Goal: Information Seeking & Learning: Compare options

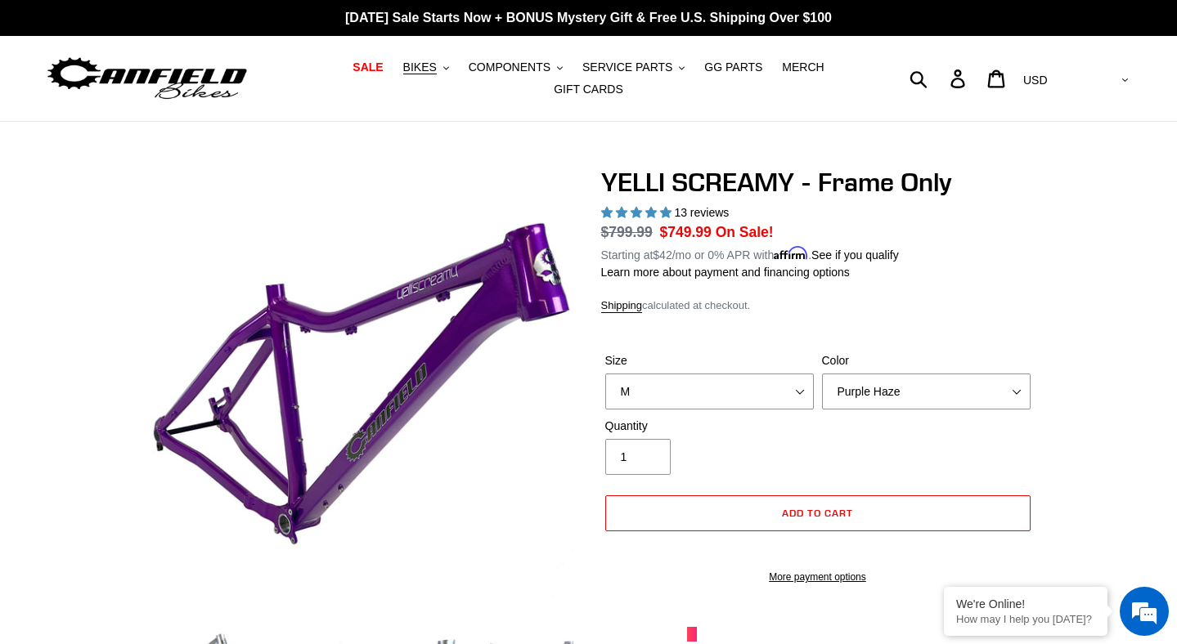
select select "M"
select select "Purple Haze"
select select "highest-rating"
click at [430, 68] on span "BIKES" at bounding box center [420, 68] width 34 height 14
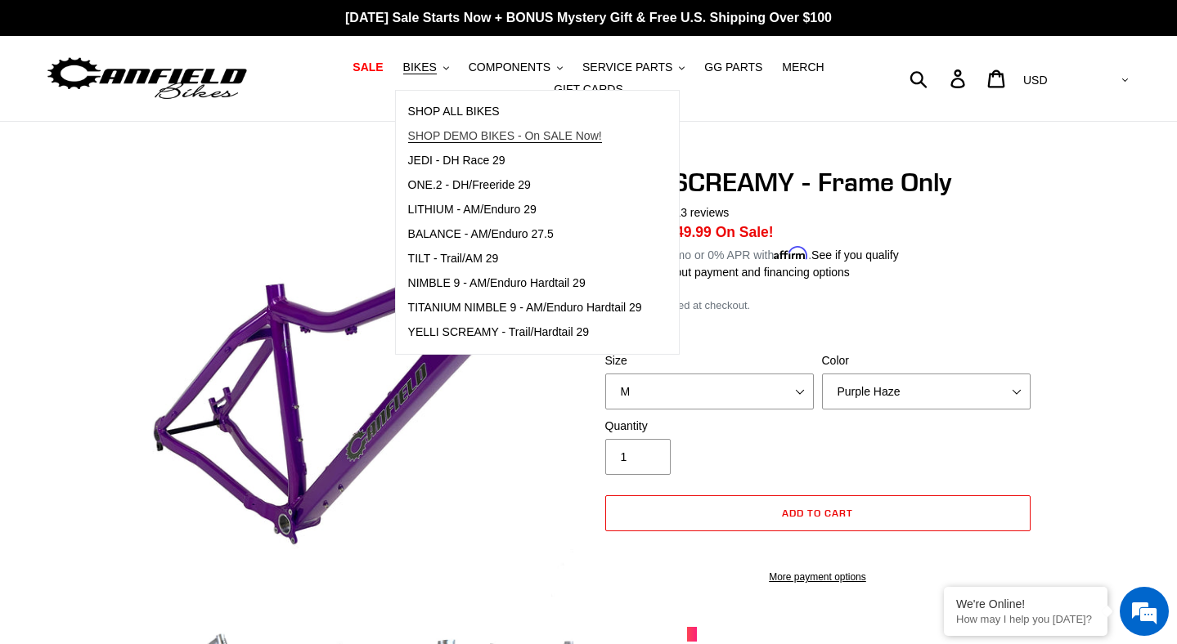
click at [500, 134] on span "SHOP DEMO BIKES - On SALE Now!" at bounding box center [505, 136] width 194 height 14
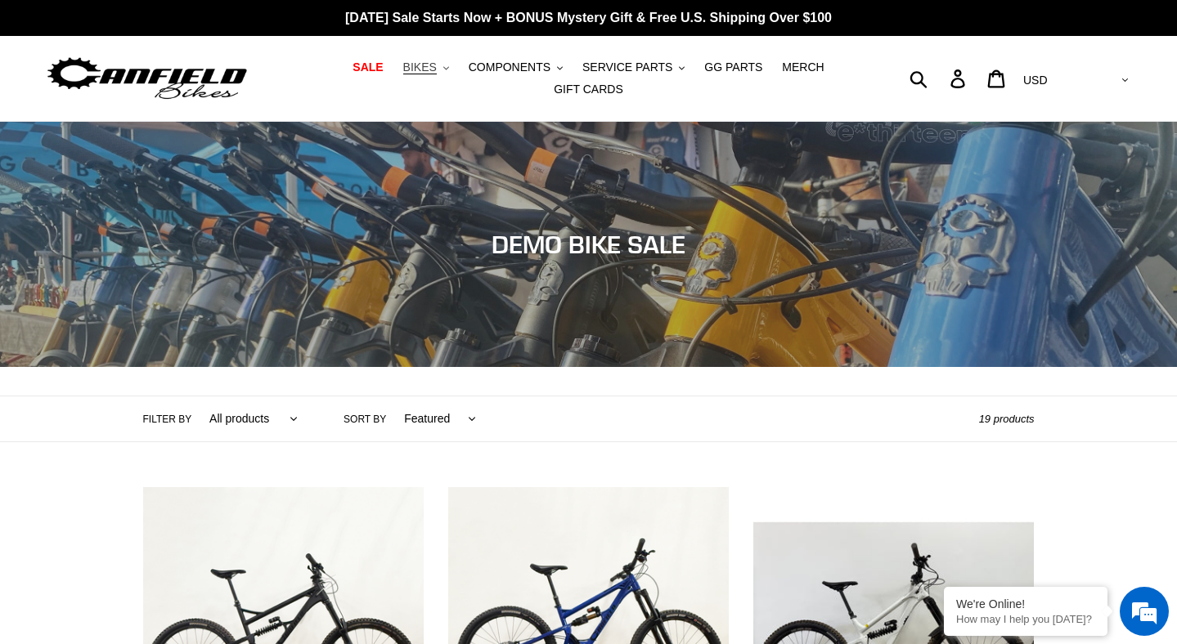
click at [419, 64] on span "BIKES" at bounding box center [420, 68] width 34 height 14
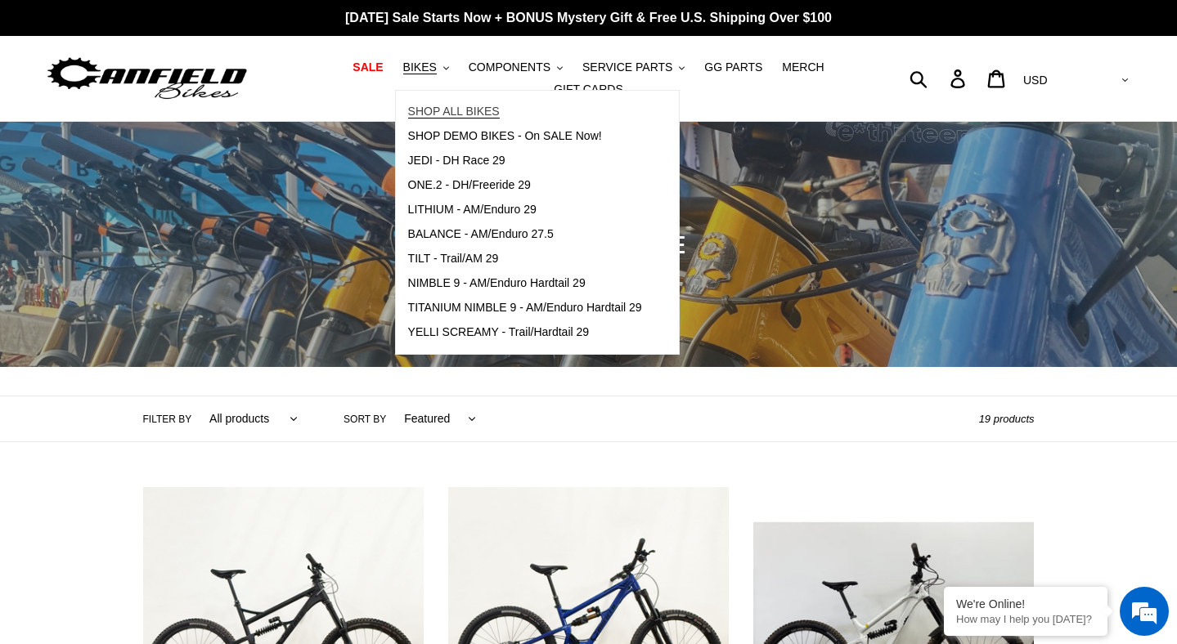
click at [474, 116] on span "SHOP ALL BIKES" at bounding box center [454, 112] width 92 height 14
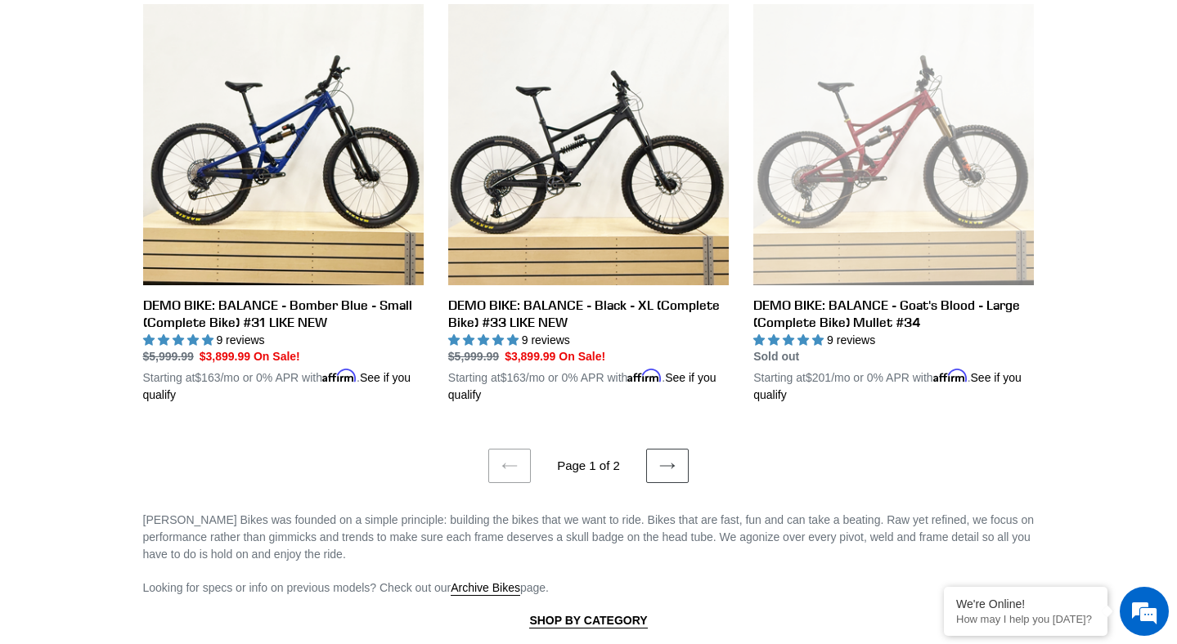
scroll to position [3445, 0]
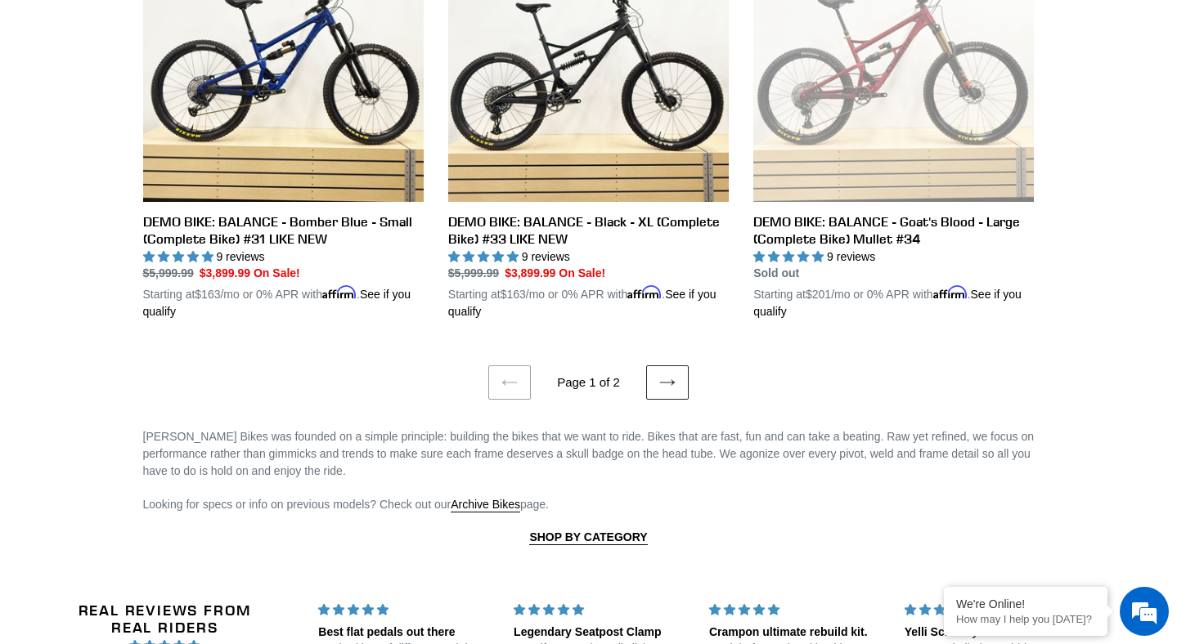
click at [661, 365] on link "Next page" at bounding box center [667, 382] width 43 height 34
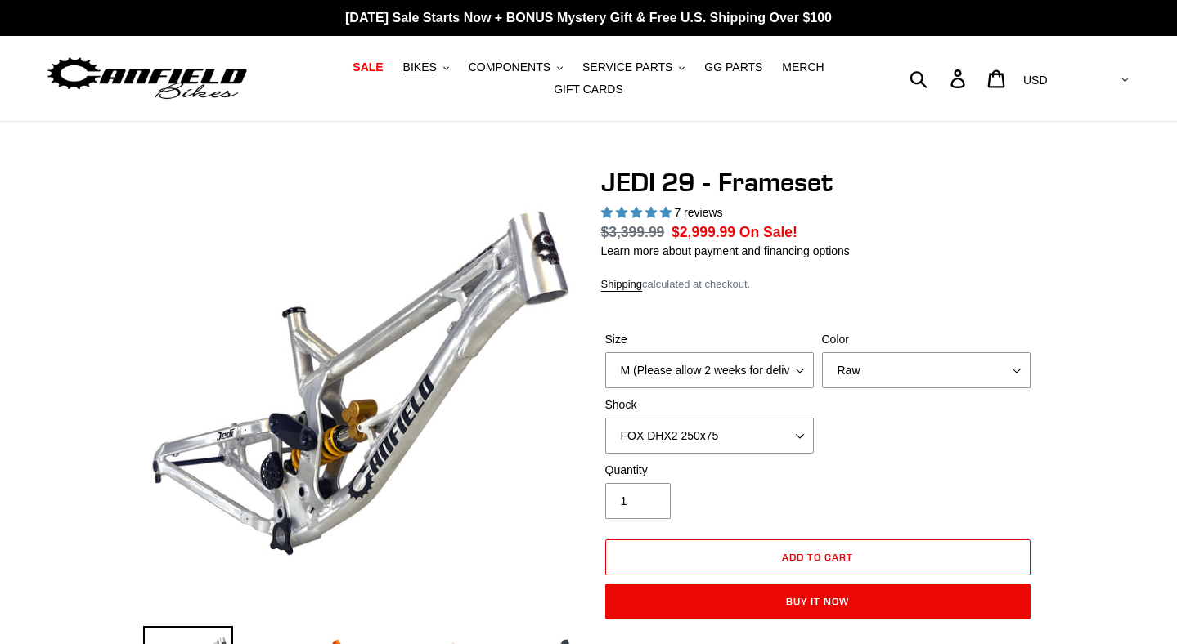
select select "highest-rating"
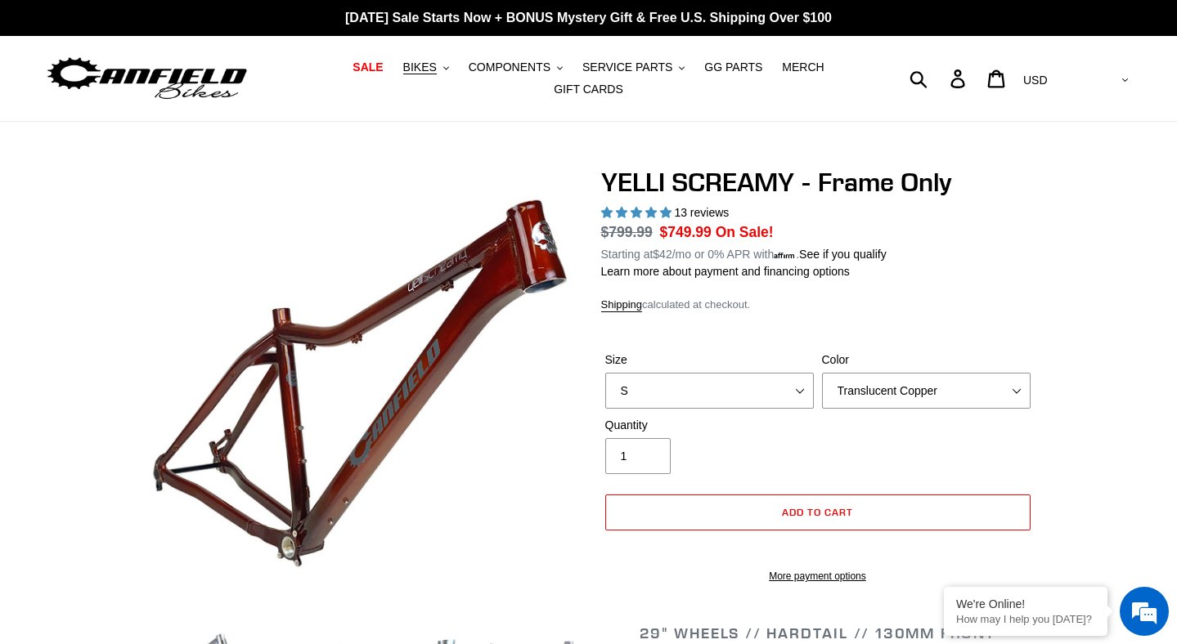
select select "highest-rating"
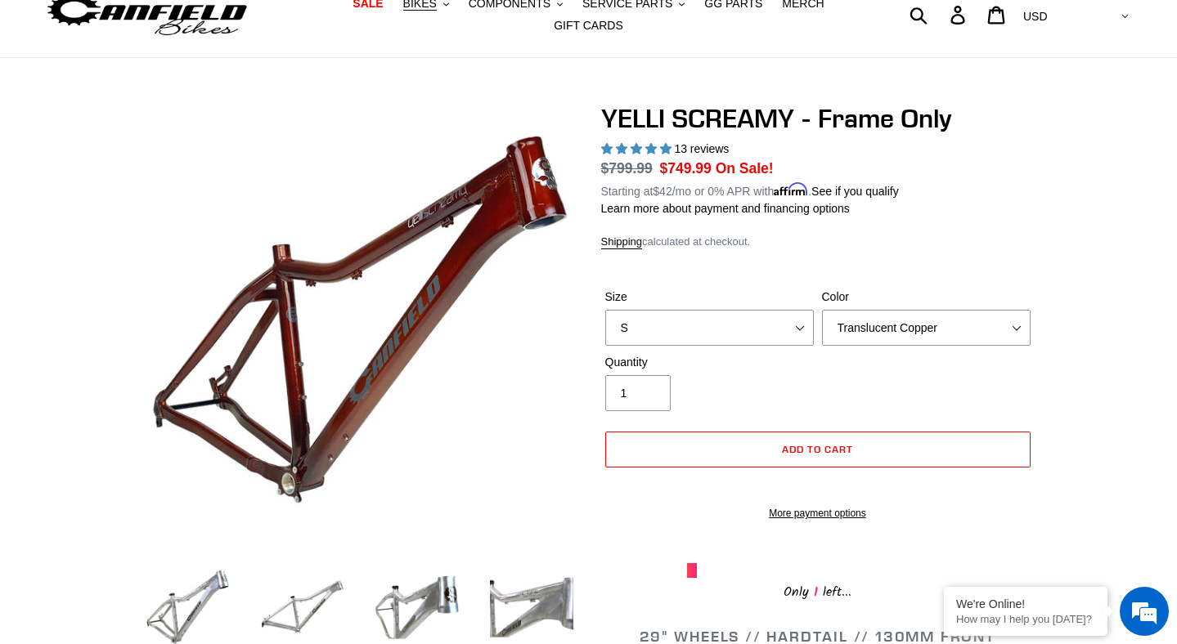
scroll to position [84, 0]
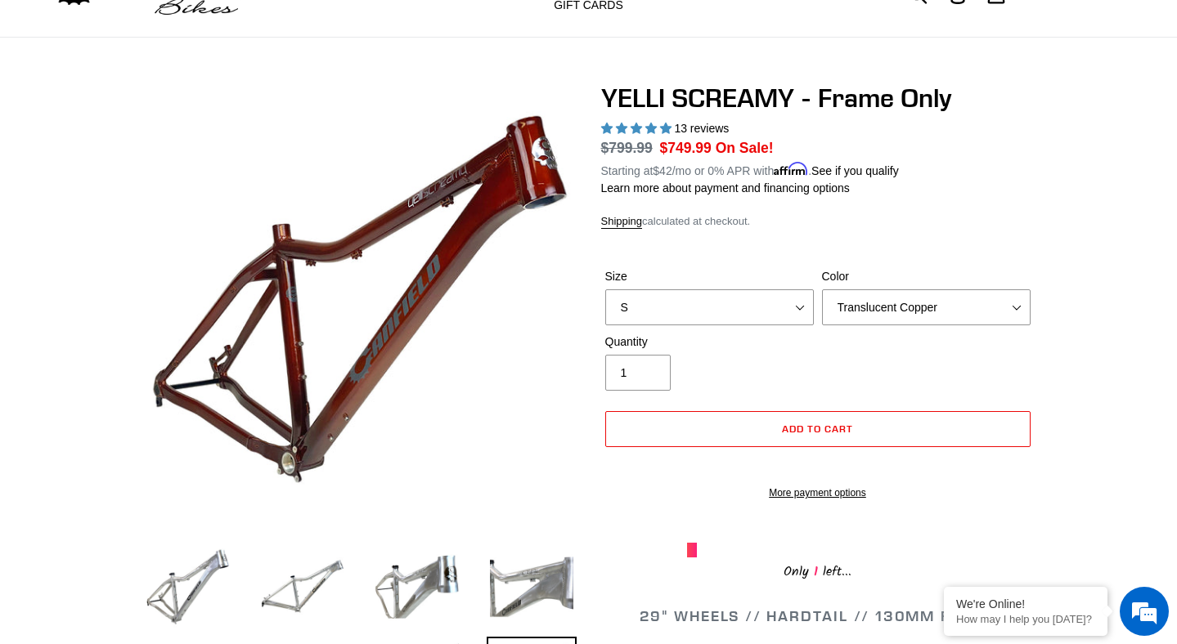
click at [668, 324] on div "Size S M L XL Color Translucent Copper Purple Haze Raw" at bounding box center [817, 300] width 433 height 65
click at [675, 309] on select "S M L XL" at bounding box center [709, 307] width 208 height 36
select select "M"
click at [605, 289] on select "S M L XL" at bounding box center [709, 307] width 208 height 36
click at [874, 319] on select "Translucent Copper Purple Haze Raw" at bounding box center [926, 307] width 208 height 36
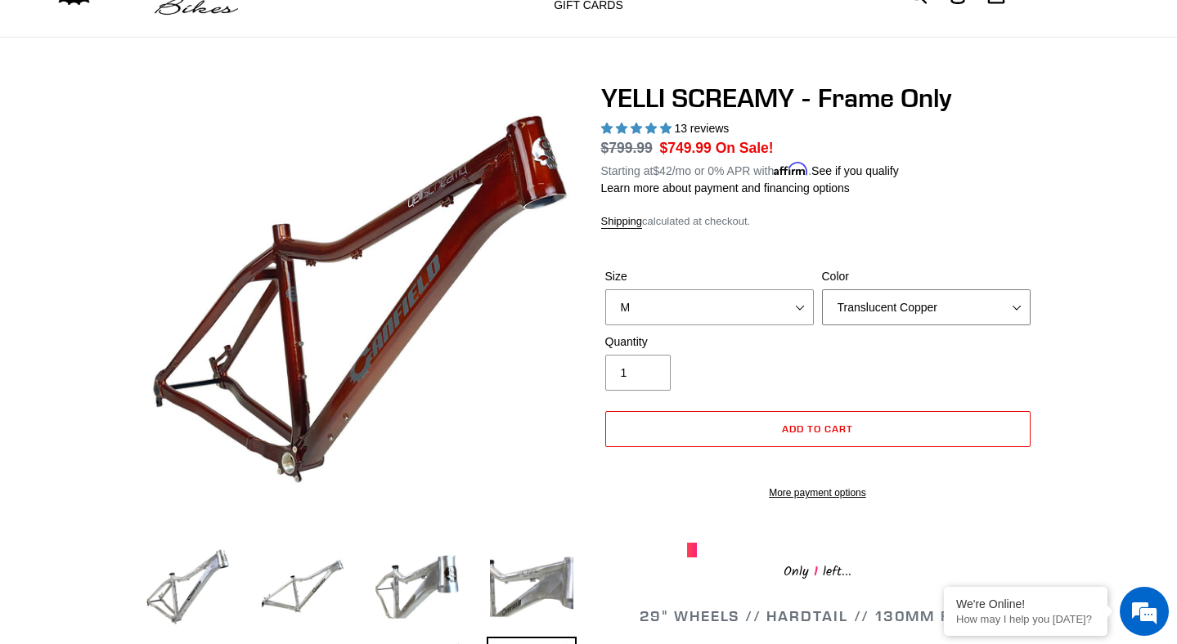
click at [822, 289] on select "Translucent Copper Purple Haze Raw" at bounding box center [926, 307] width 208 height 36
click at [893, 307] on select "Translucent Copper Purple Haze Raw" at bounding box center [926, 307] width 208 height 36
click at [822, 289] on select "Translucent Copper Purple Haze Raw" at bounding box center [926, 307] width 208 height 36
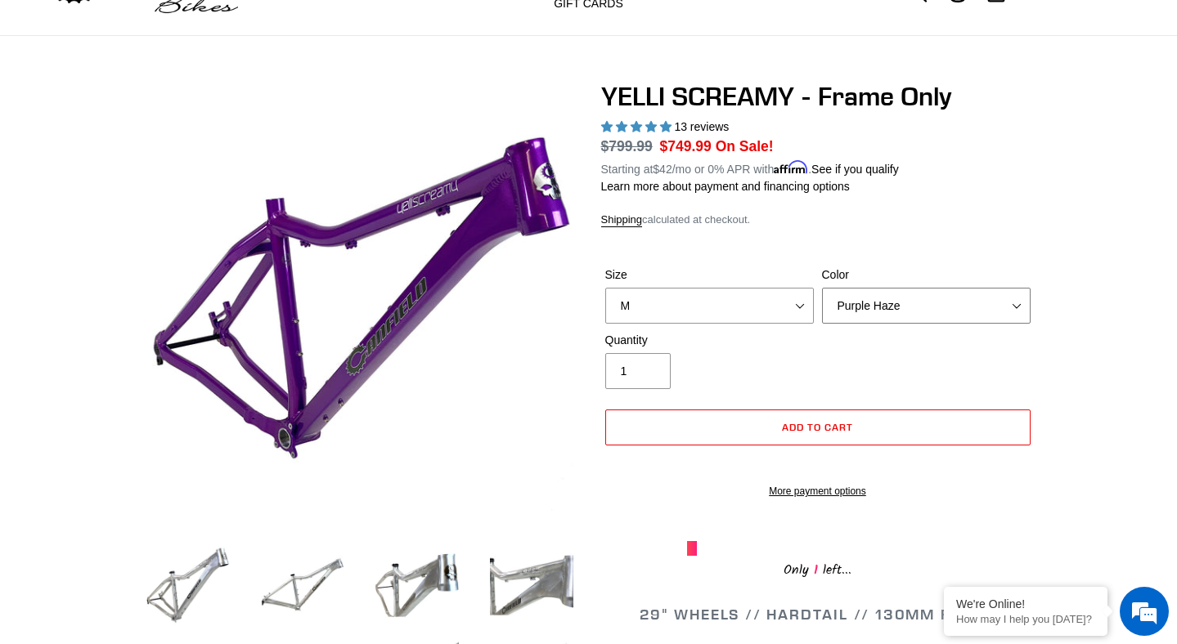
scroll to position [85, 0]
click at [841, 297] on select "Translucent Copper Purple Haze Raw" at bounding box center [926, 307] width 208 height 36
select select "Raw"
click at [822, 289] on select "Translucent Copper Purple Haze Raw" at bounding box center [926, 307] width 208 height 36
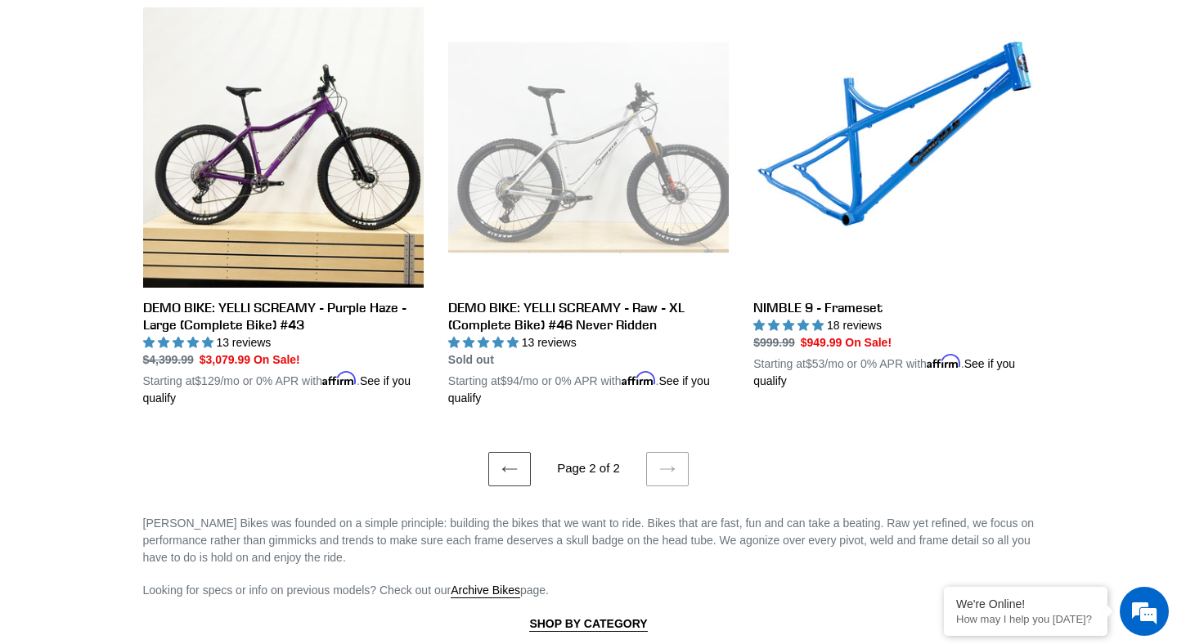
scroll to position [1788, 0]
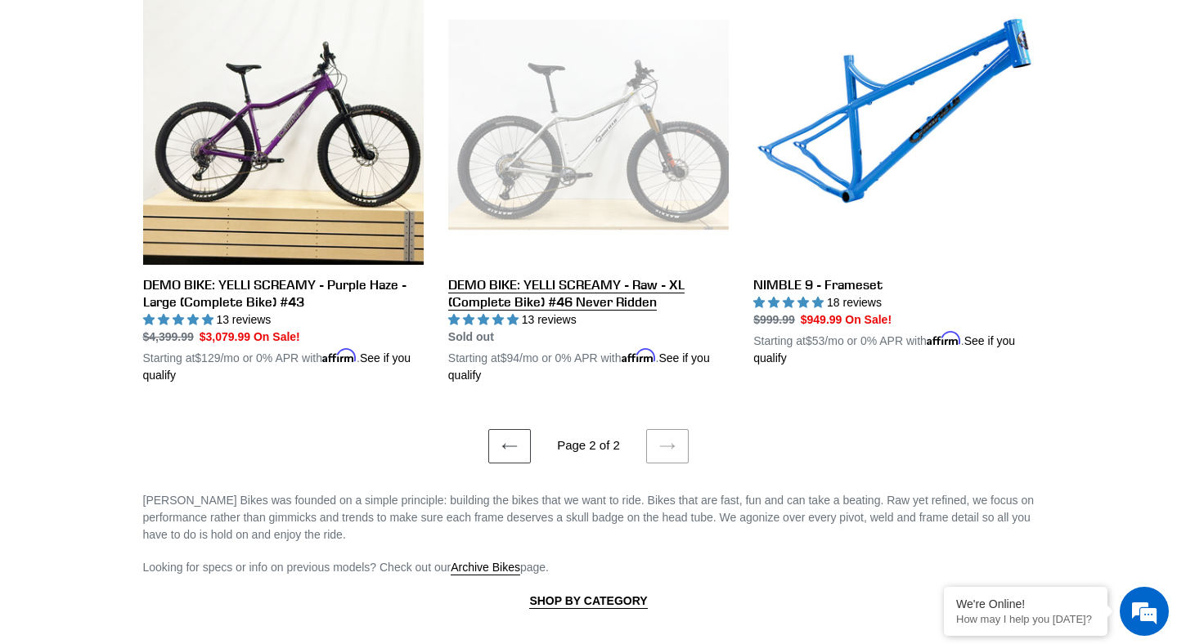
drag, startPoint x: 777, startPoint y: 291, endPoint x: 593, endPoint y: 2, distance: 343.0
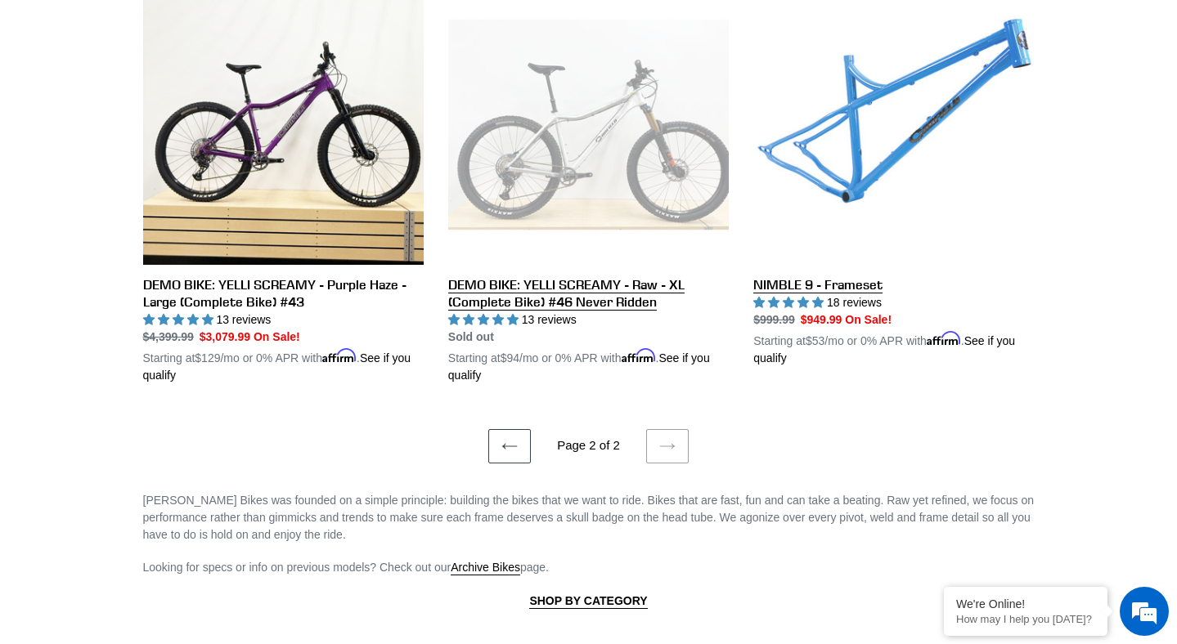
scroll to position [0, 0]
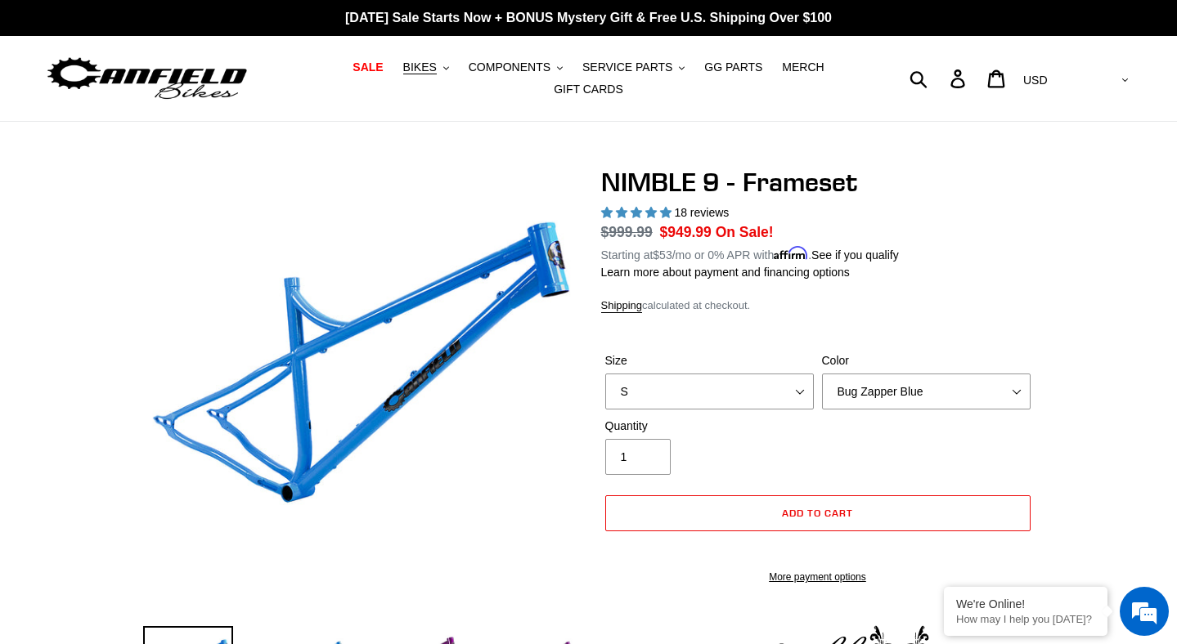
select select "highest-rating"
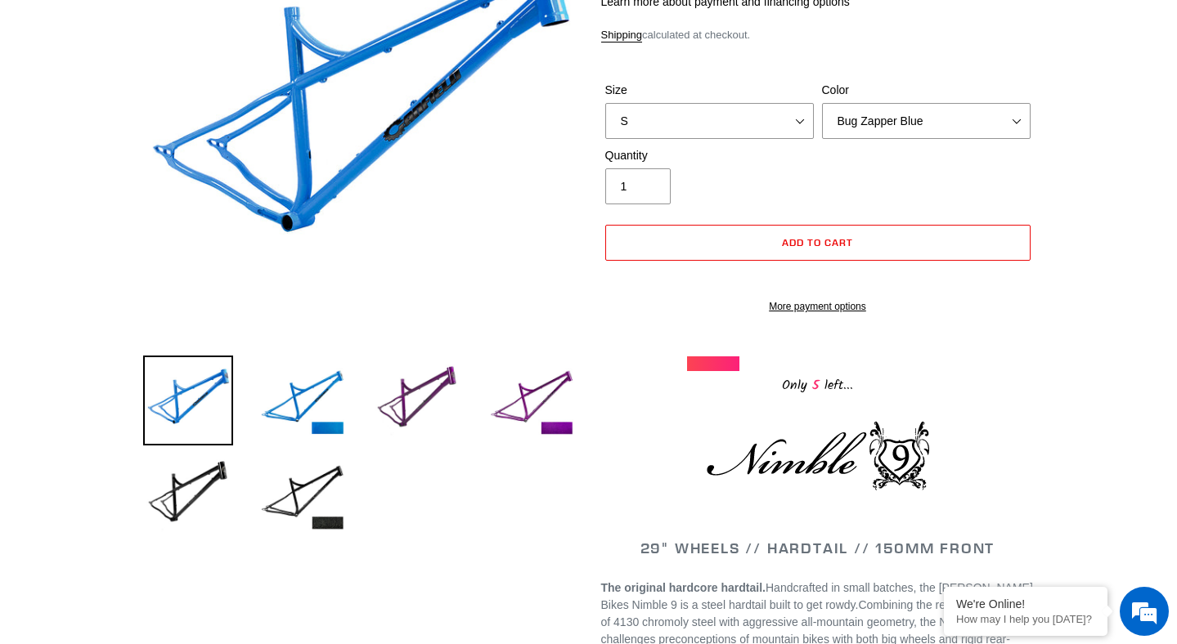
scroll to position [195, 0]
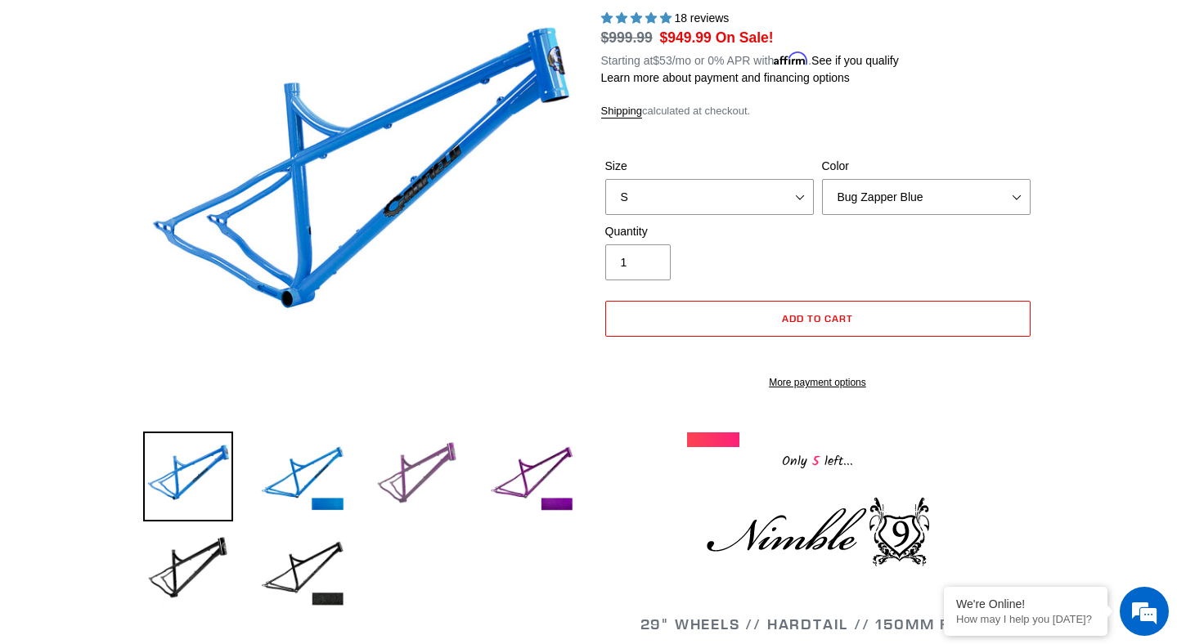
click at [436, 482] on img at bounding box center [417, 477] width 90 height 90
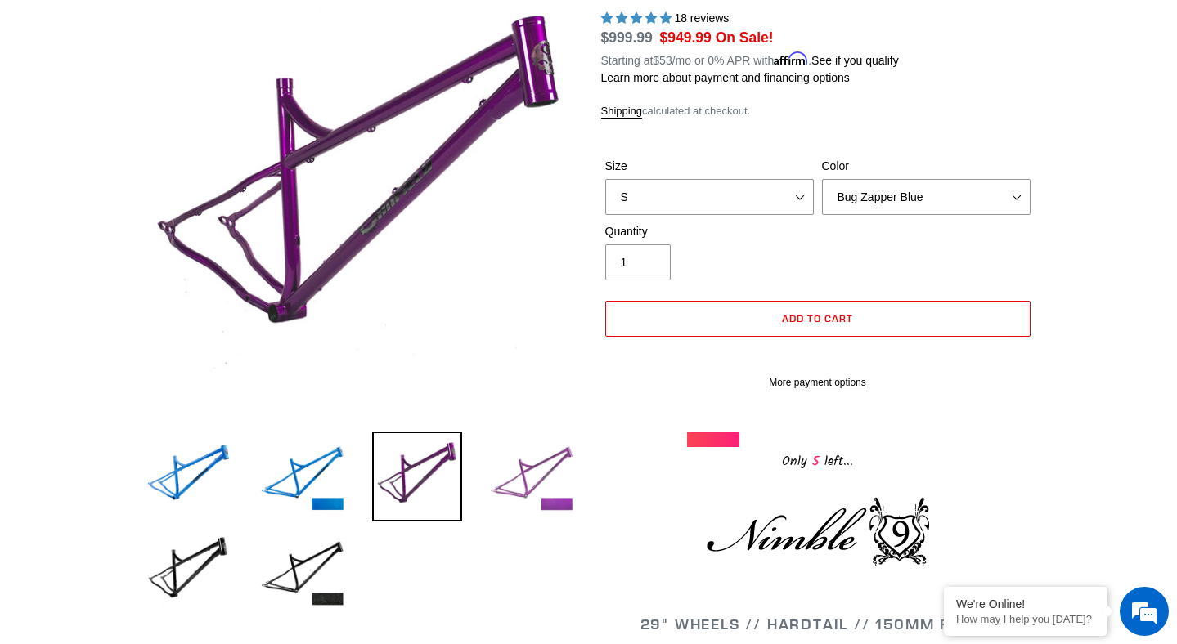
click at [552, 474] on img at bounding box center [531, 477] width 90 height 90
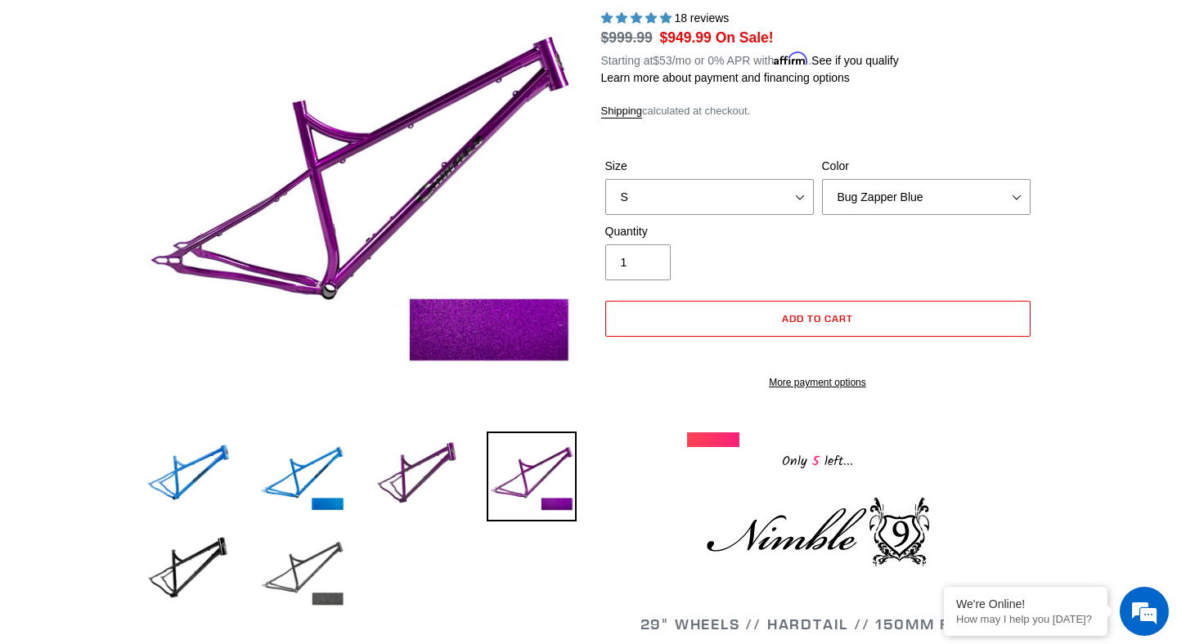
click at [303, 584] on img at bounding box center [303, 572] width 90 height 90
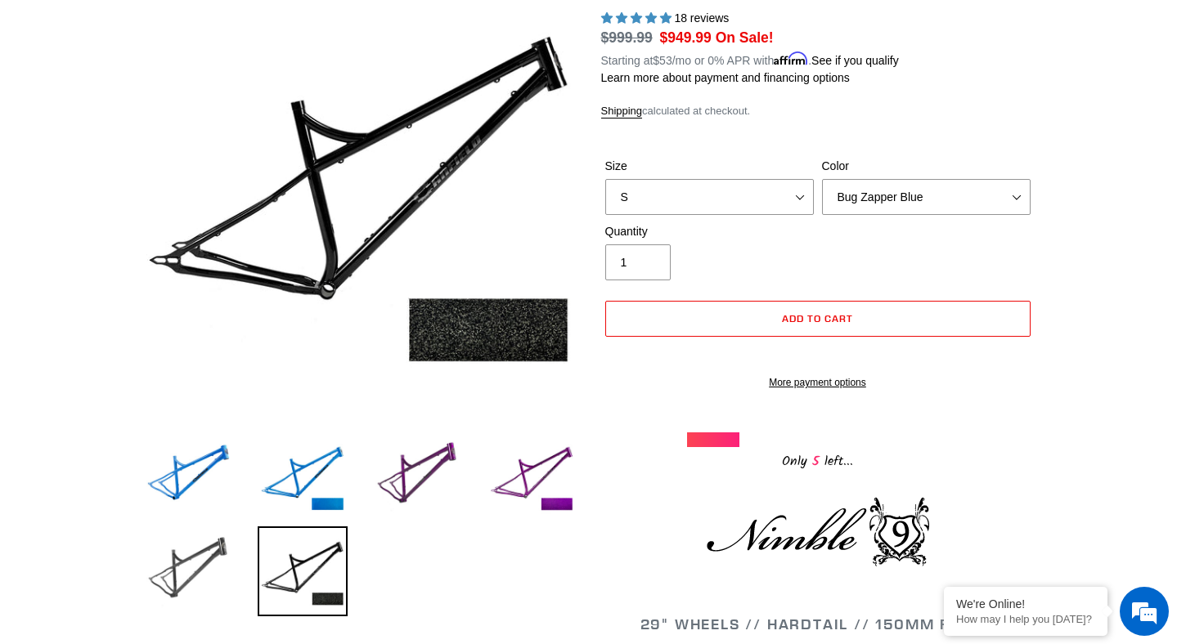
click at [143, 581] on img at bounding box center [188, 572] width 90 height 90
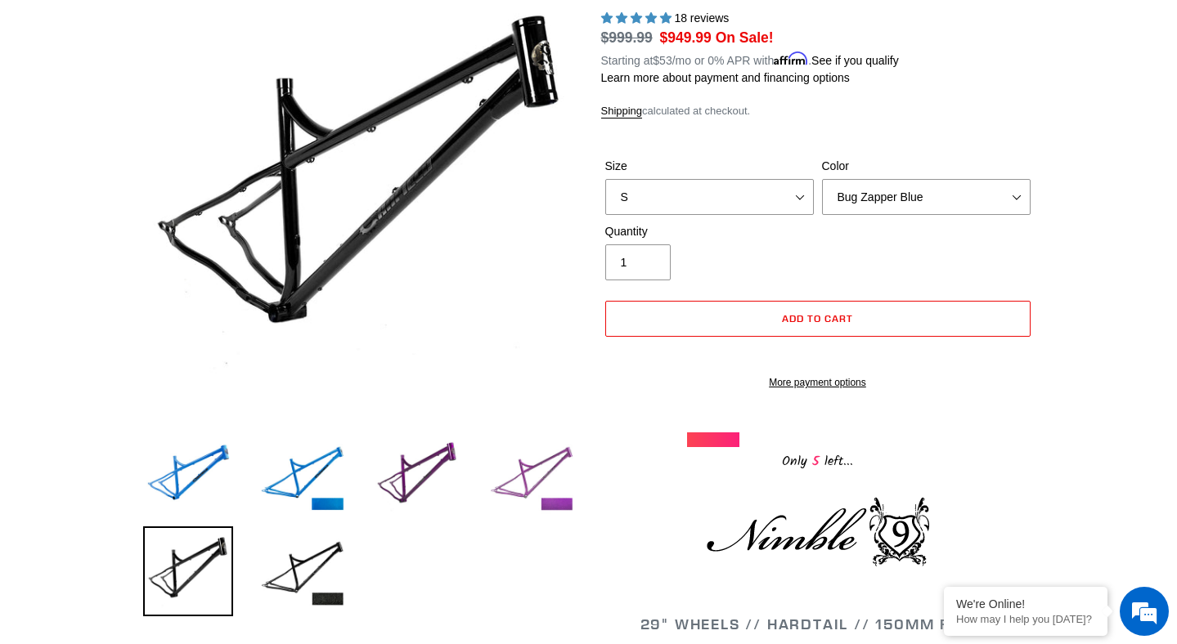
click at [501, 509] on img at bounding box center [531, 477] width 90 height 90
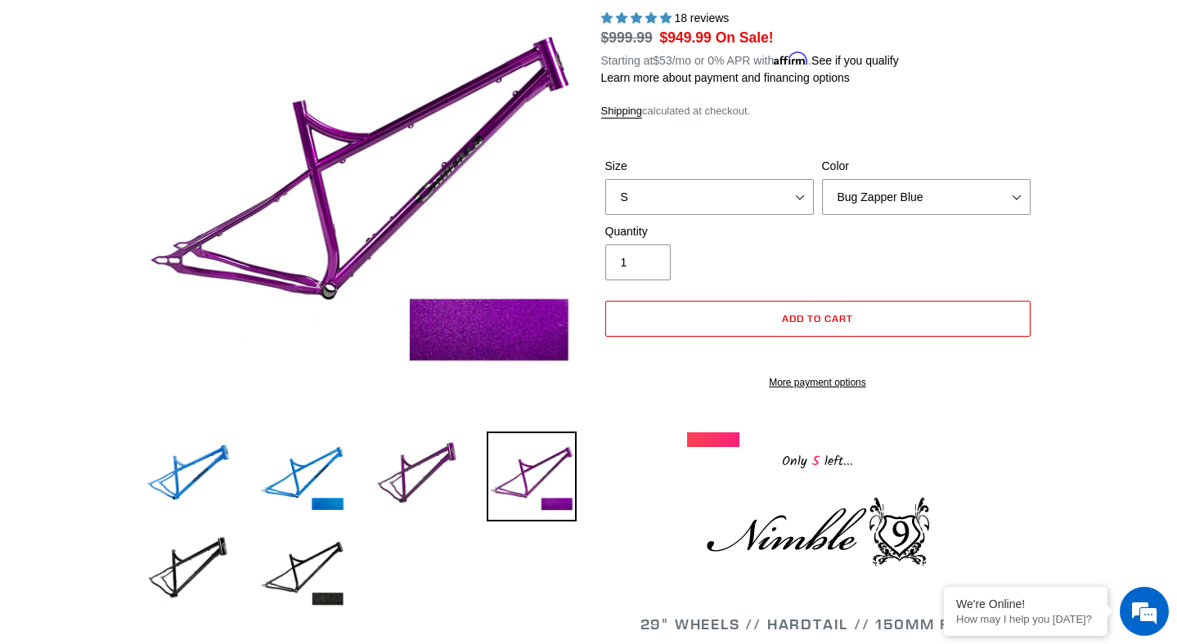
scroll to position [53, 0]
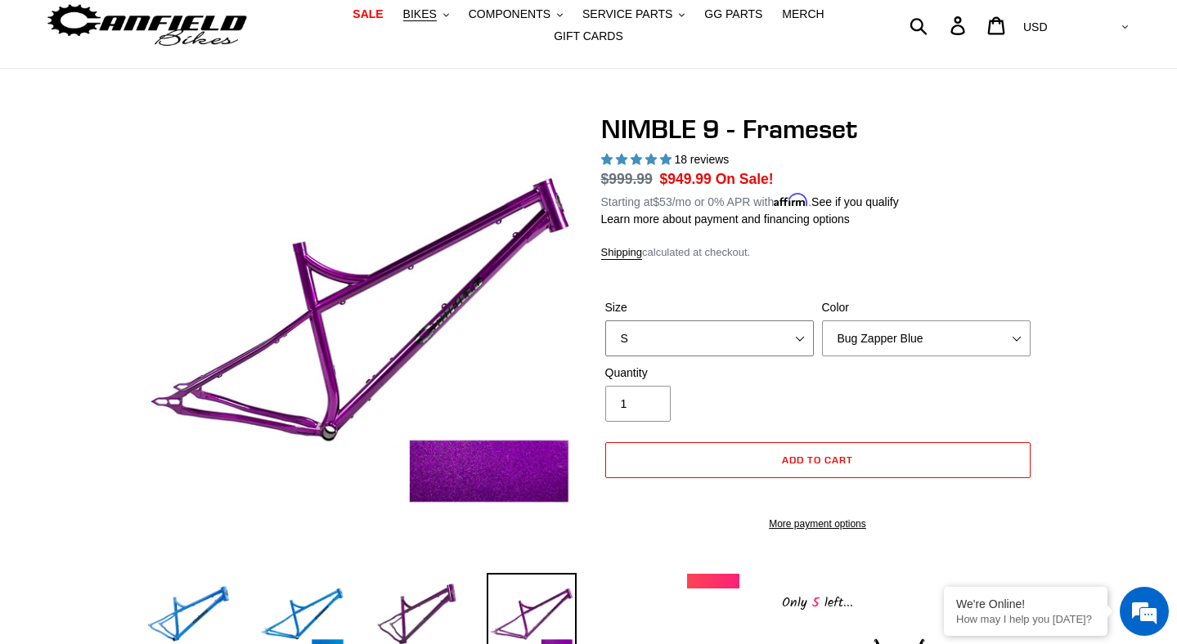
click at [718, 326] on select "S M L XL" at bounding box center [709, 339] width 208 height 36
select select "M"
click at [605, 321] on select "S M L XL" at bounding box center [709, 339] width 208 height 36
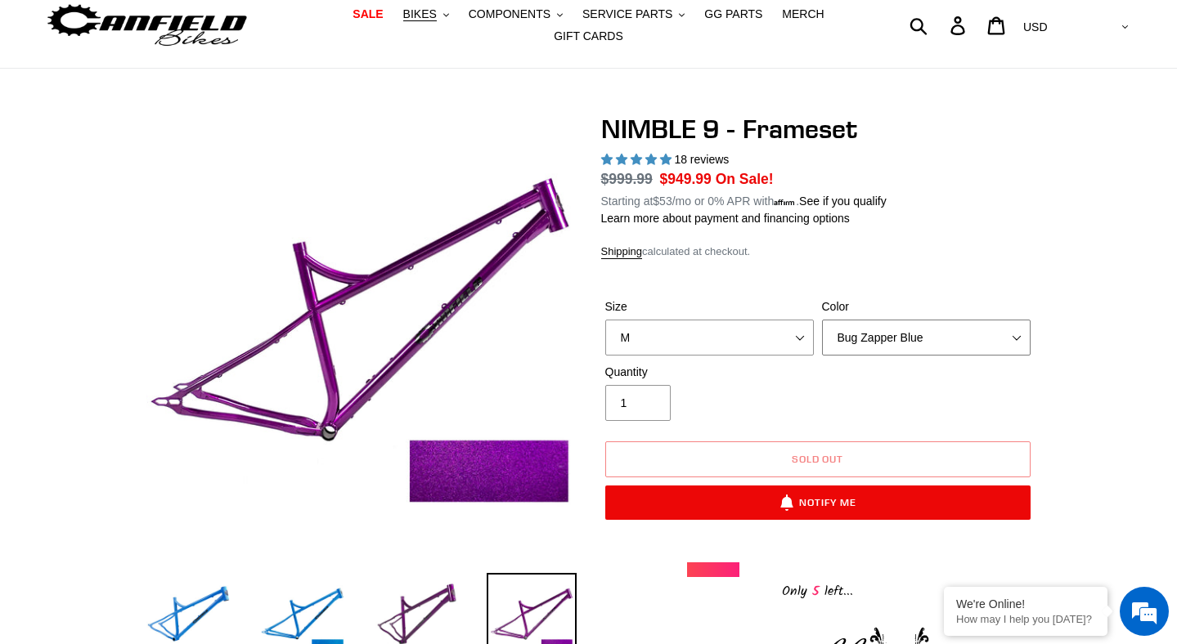
click at [876, 347] on select "Bug Zapper Blue Purple Haze -Sold Out Galaxy Black" at bounding box center [926, 338] width 208 height 36
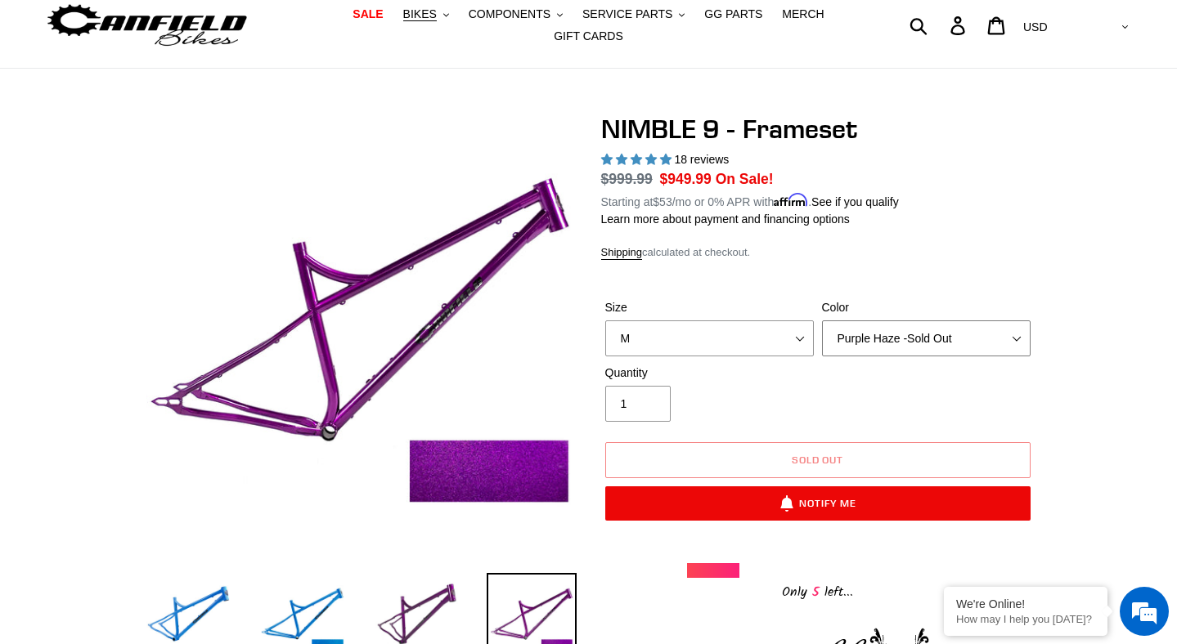
click at [822, 321] on select "Bug Zapper Blue Purple Haze -Sold Out Galaxy Black" at bounding box center [926, 339] width 208 height 36
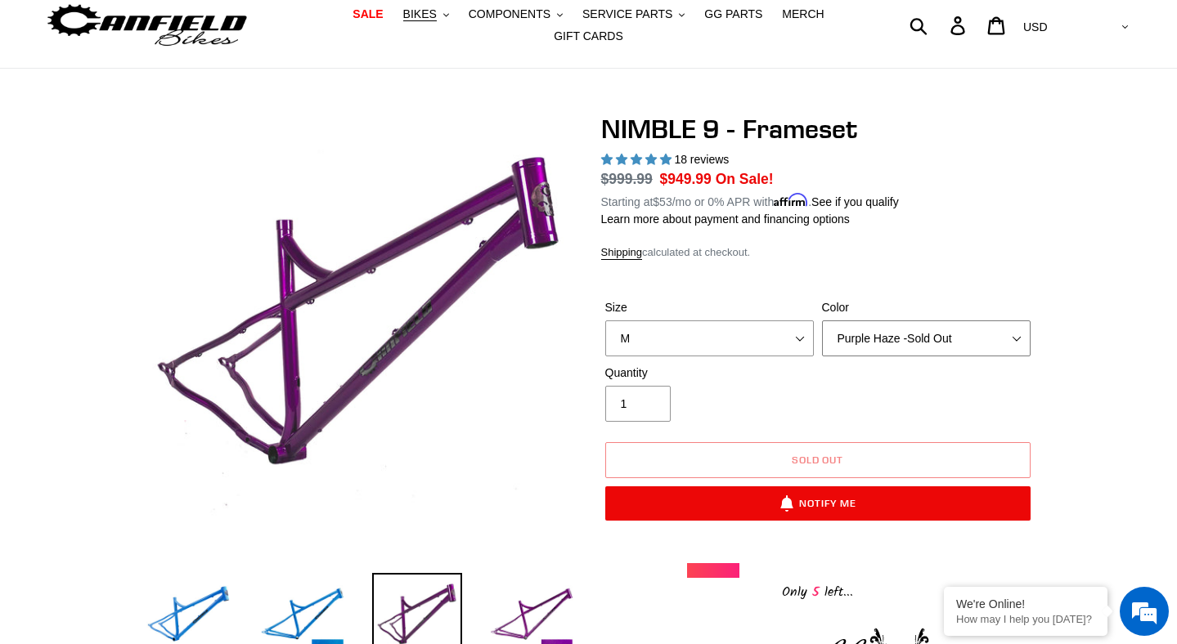
click at [900, 342] on select "Bug Zapper Blue Purple Haze -Sold Out Galaxy Black" at bounding box center [926, 339] width 208 height 36
select select "Bug Zapper Blue"
click at [822, 321] on select "Bug Zapper Blue Purple Haze -Sold Out Galaxy Black" at bounding box center [926, 339] width 208 height 36
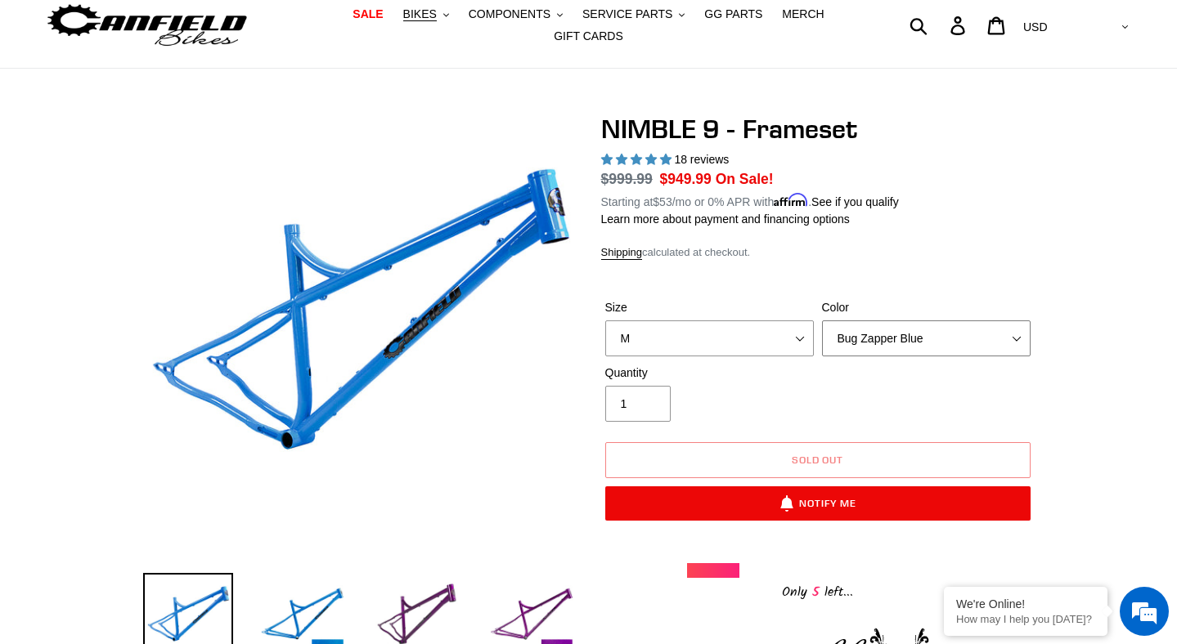
click at [886, 346] on select "Bug Zapper Blue Purple Haze -Sold Out Galaxy Black" at bounding box center [926, 339] width 208 height 36
